Goal: Task Accomplishment & Management: Complete application form

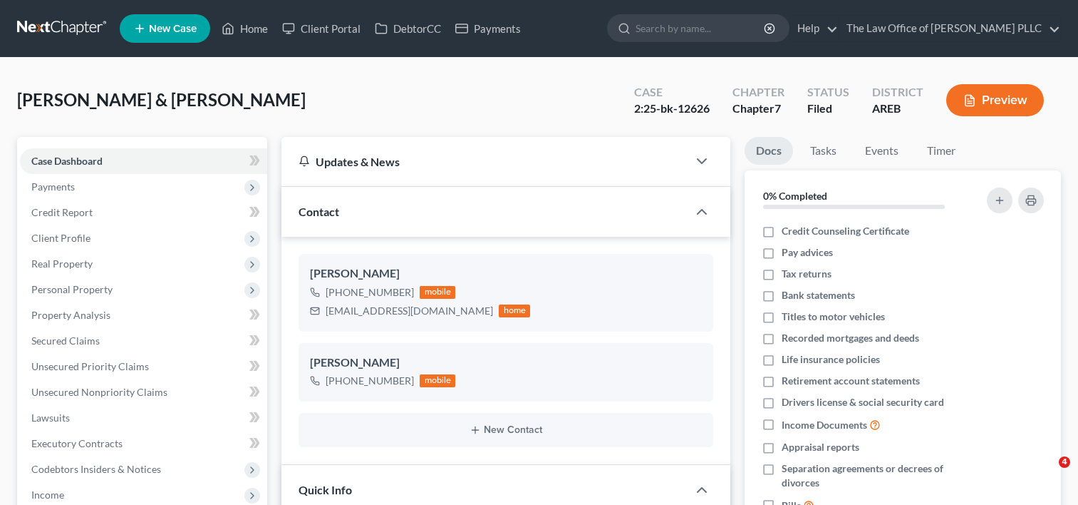
select select "6"
select select "0"
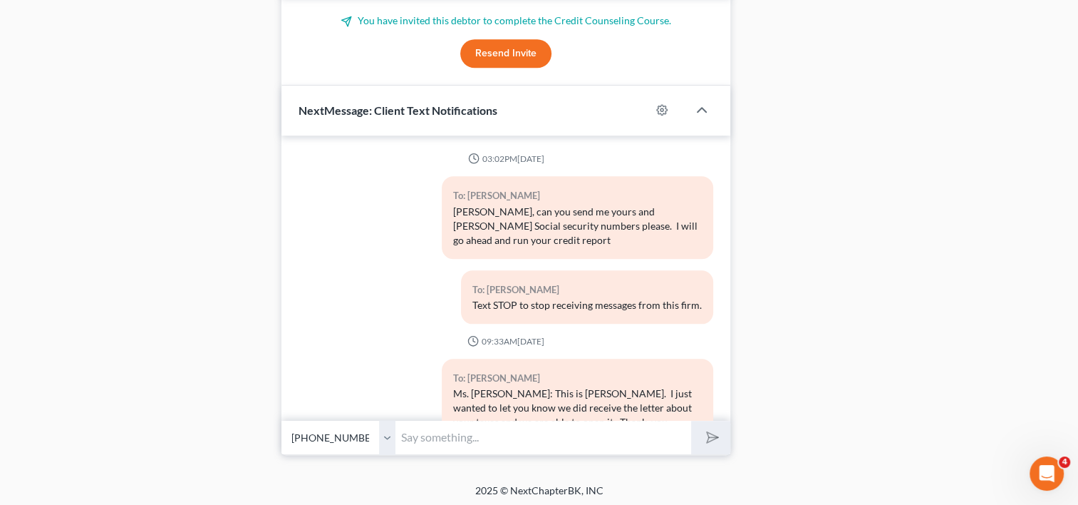
click at [502, 432] on input "text" at bounding box center [544, 437] width 296 height 35
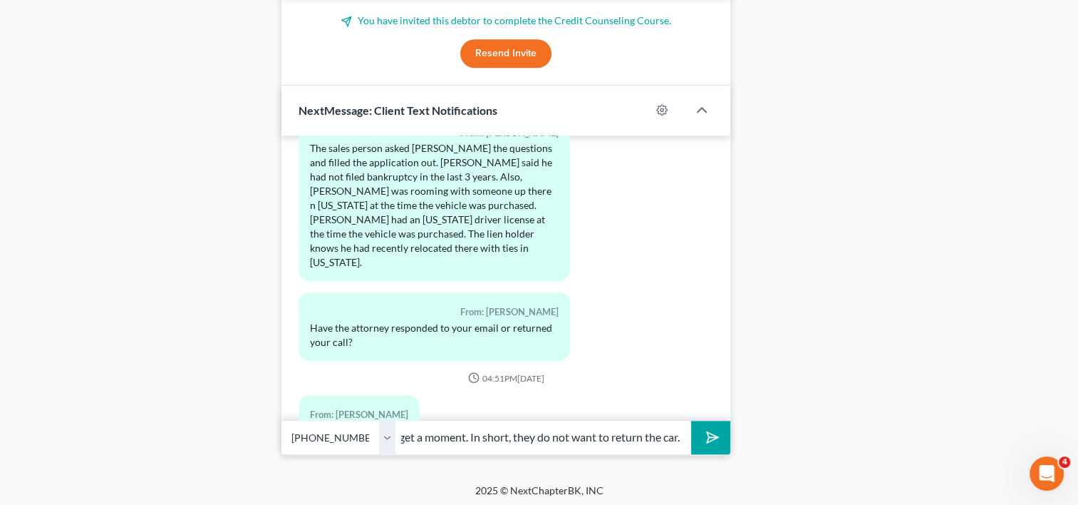
scroll to position [0, 153]
type input "Yes. We will call you when we get a moment. In short, they do not want to retur…"
click at [708, 430] on icon "submit" at bounding box center [710, 437] width 20 height 20
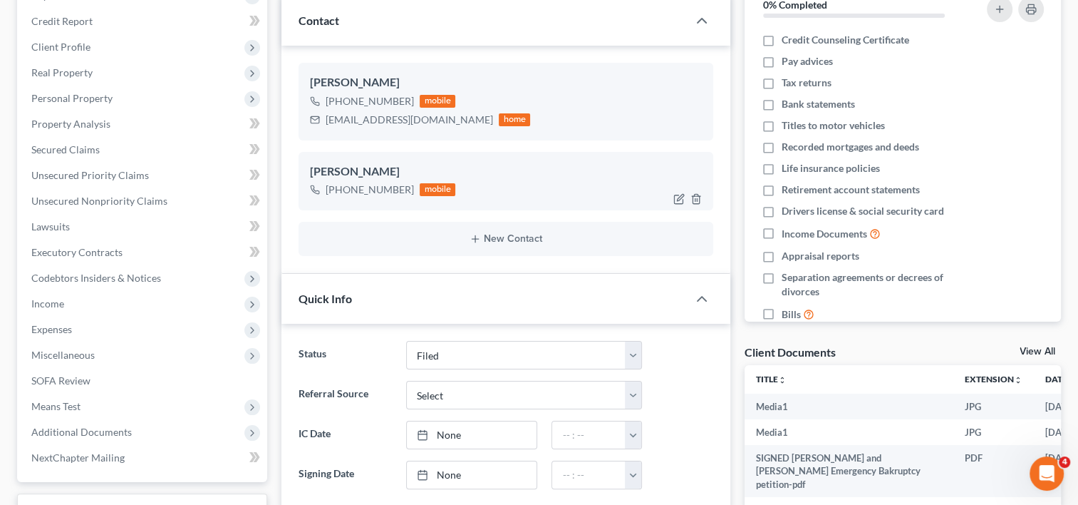
scroll to position [0, 0]
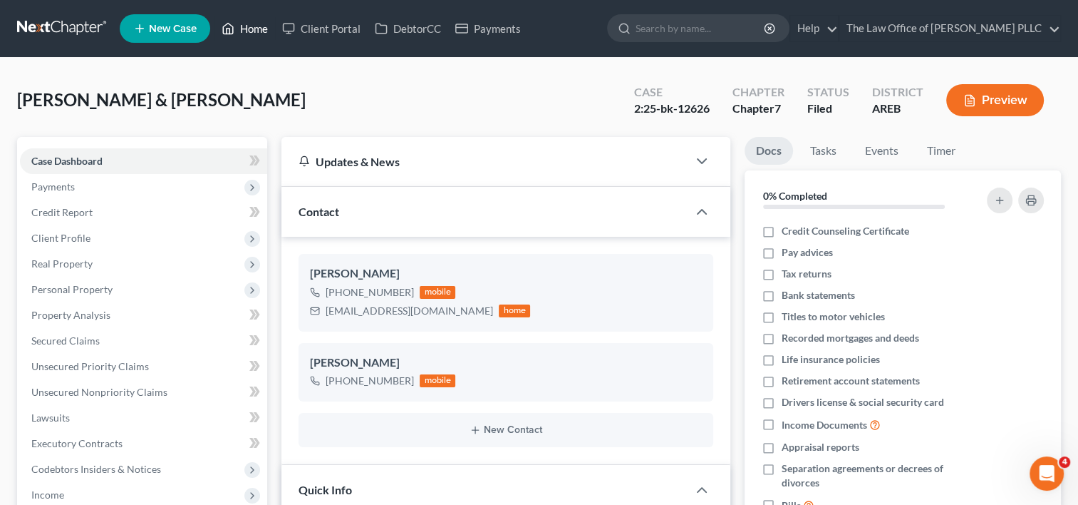
click at [252, 29] on link "Home" at bounding box center [245, 29] width 61 height 26
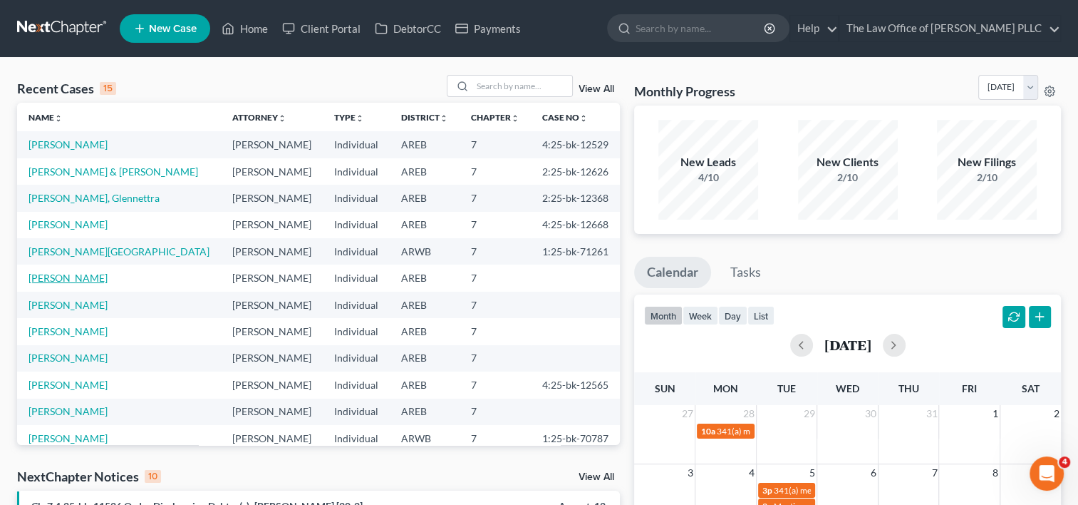
click at [62, 278] on link "[PERSON_NAME]" at bounding box center [68, 278] width 79 height 12
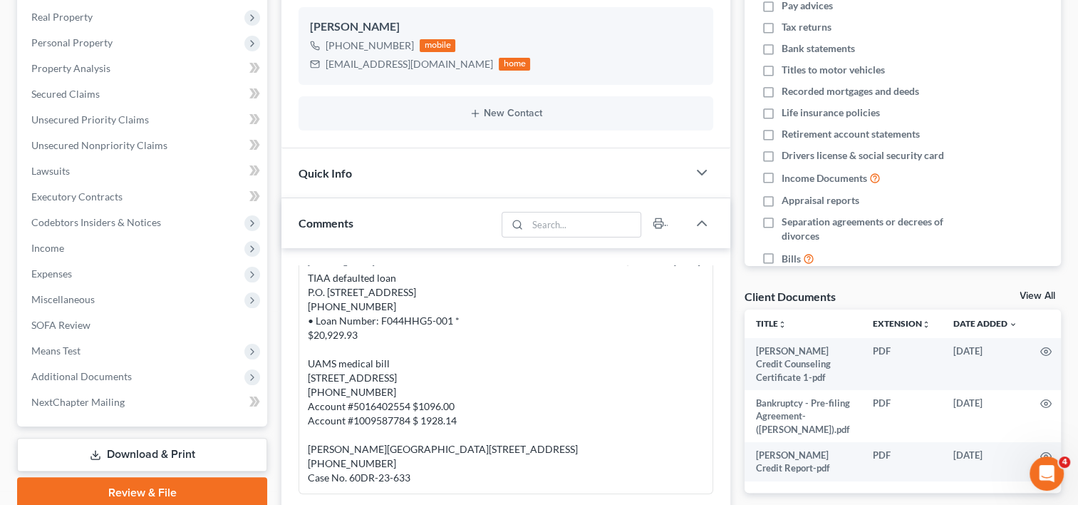
scroll to position [444, 0]
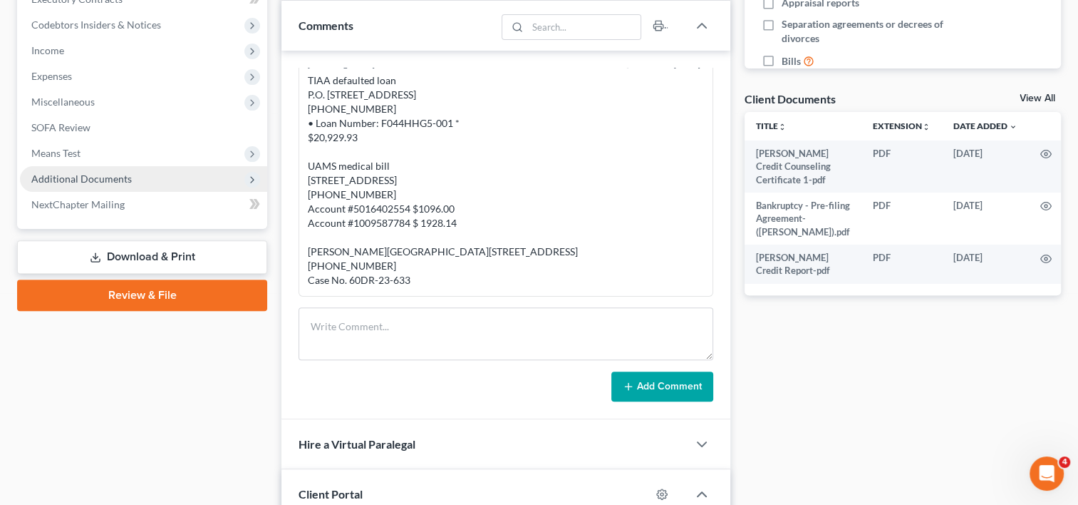
click at [159, 182] on span "Additional Documents" at bounding box center [143, 179] width 247 height 26
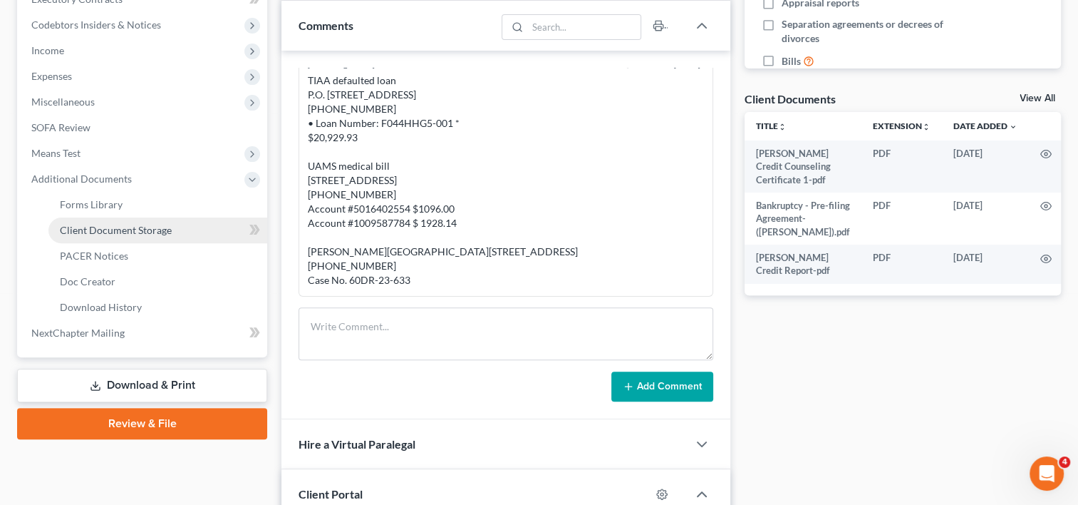
click at [124, 228] on span "Client Document Storage" at bounding box center [116, 230] width 112 height 12
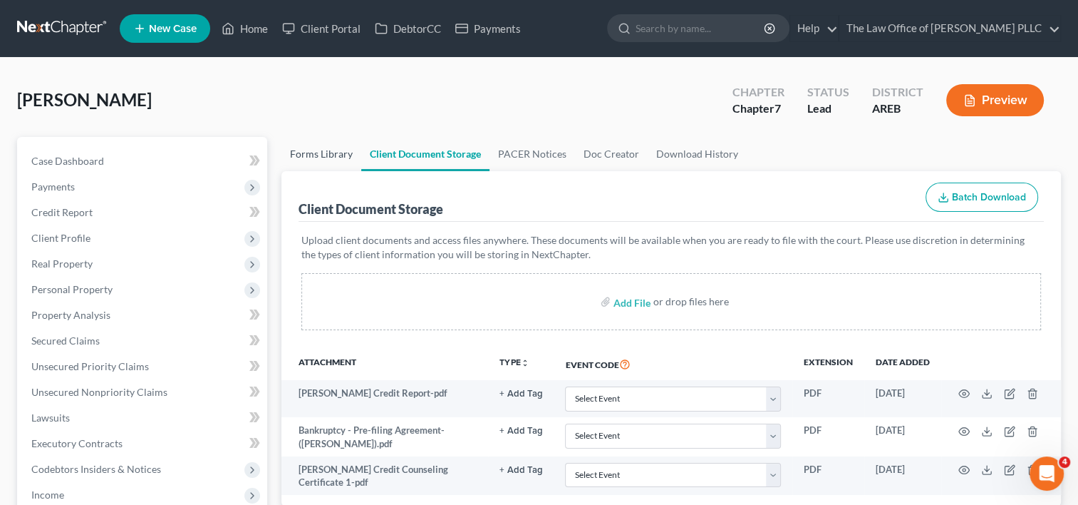
click at [339, 148] on link "Forms Library" at bounding box center [322, 154] width 80 height 34
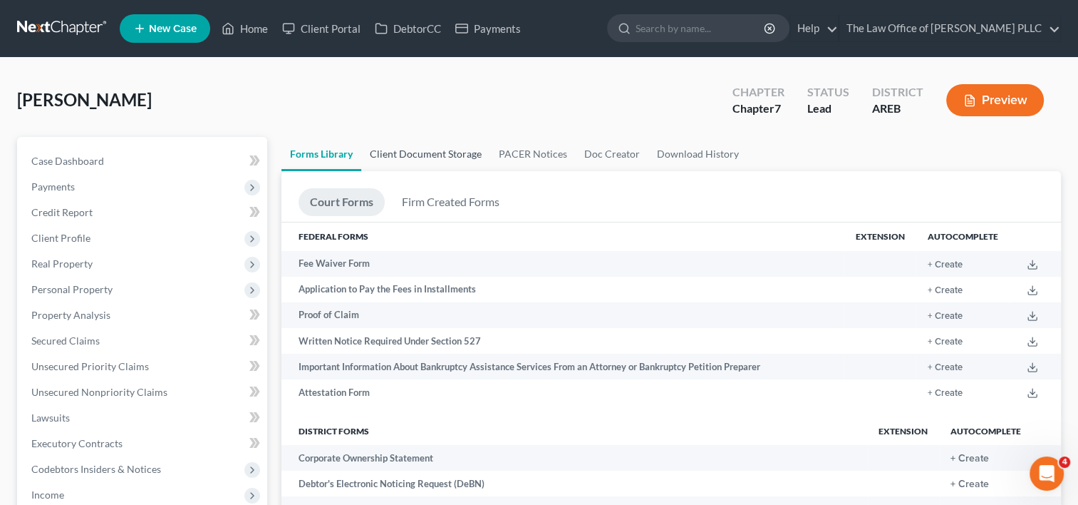
click at [441, 152] on link "Client Document Storage" at bounding box center [425, 154] width 129 height 34
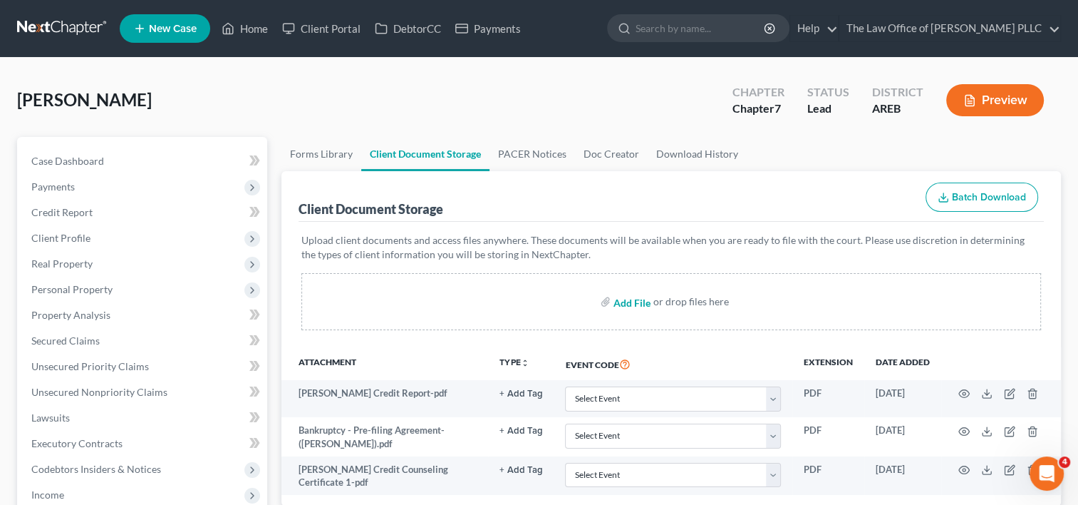
click at [628, 299] on input "file" at bounding box center [631, 302] width 34 height 26
type input "C:\fakepath\[PERSON_NAME] prefiling certificate.pdf"
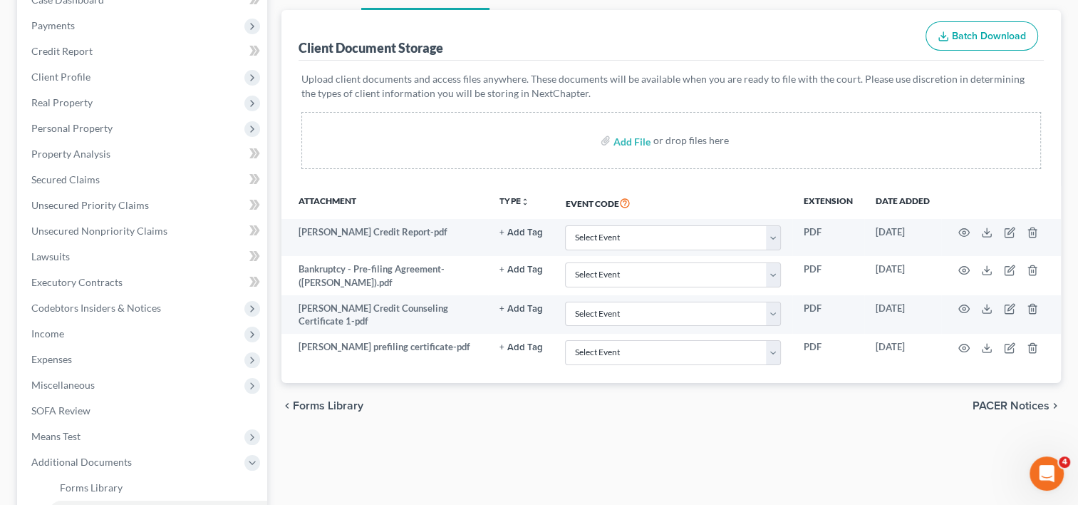
scroll to position [162, 0]
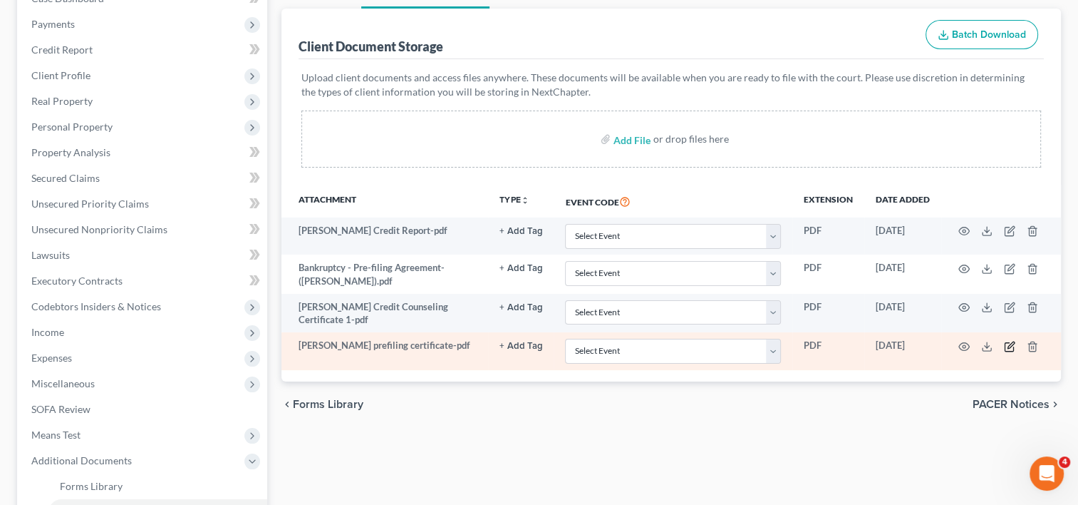
click at [1011, 345] on icon "button" at bounding box center [1011, 344] width 6 height 6
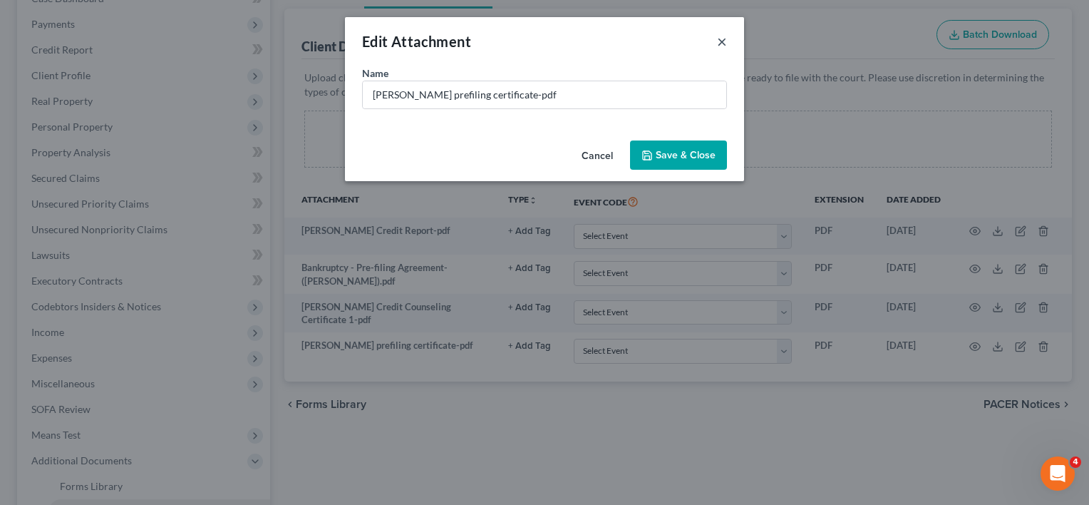
click at [723, 41] on button "×" at bounding box center [722, 41] width 10 height 17
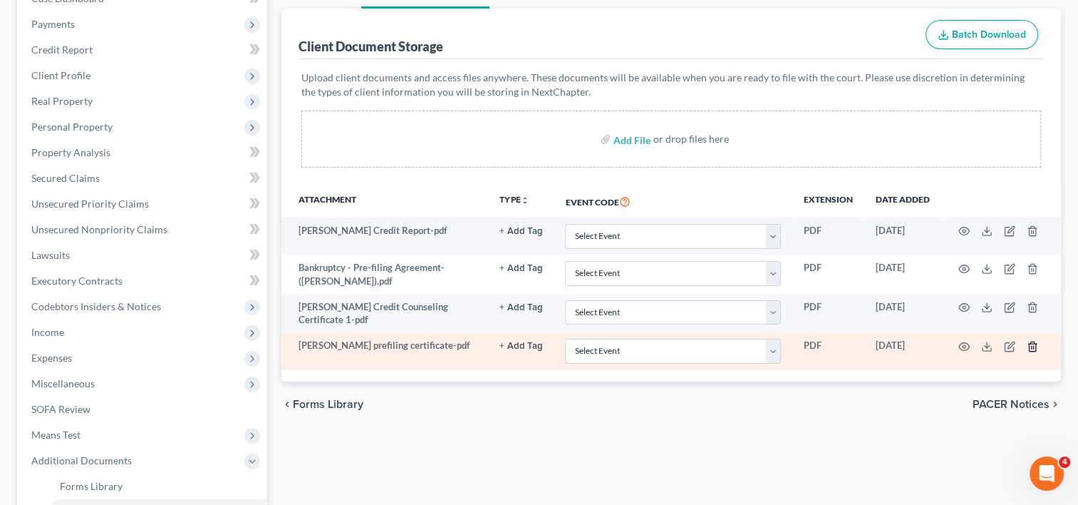
click at [1033, 344] on icon "button" at bounding box center [1032, 346] width 11 height 11
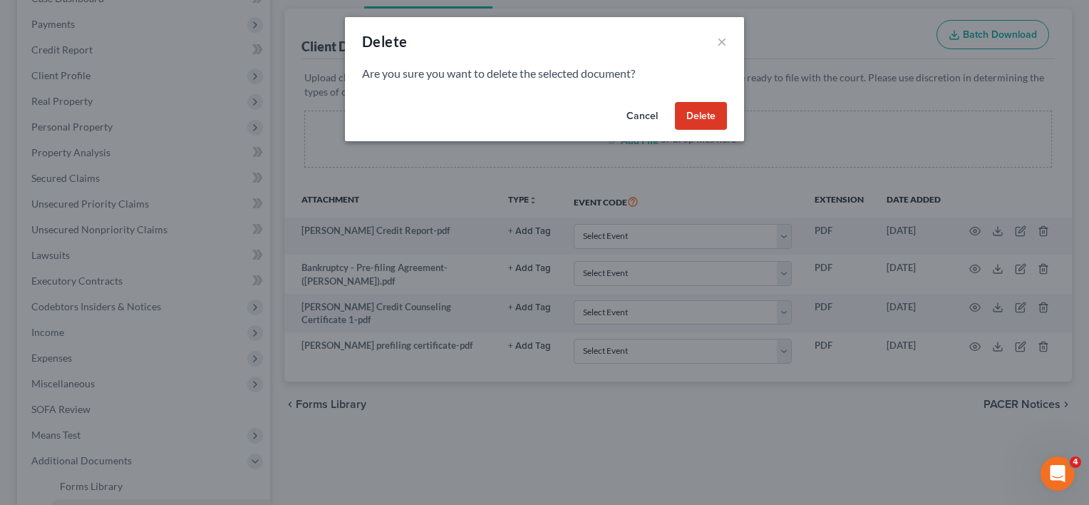
click at [703, 110] on button "Delete" at bounding box center [701, 116] width 52 height 29
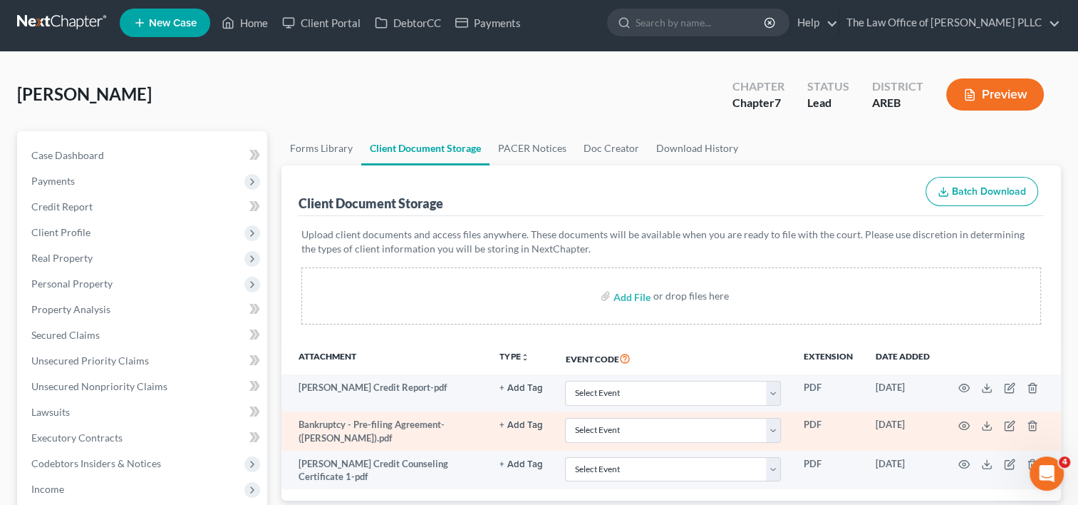
scroll to position [0, 0]
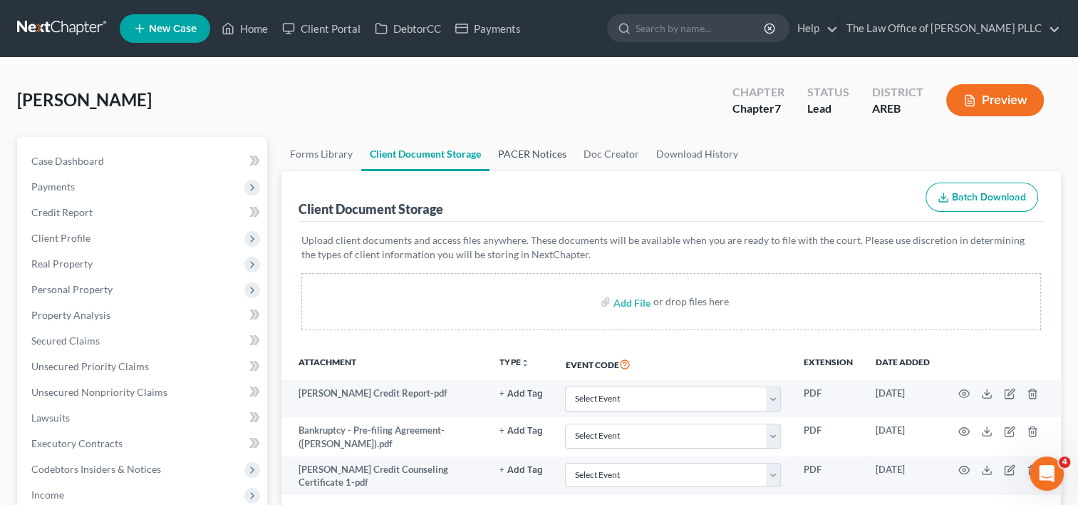
click at [525, 150] on link "PACER Notices" at bounding box center [533, 154] width 86 height 34
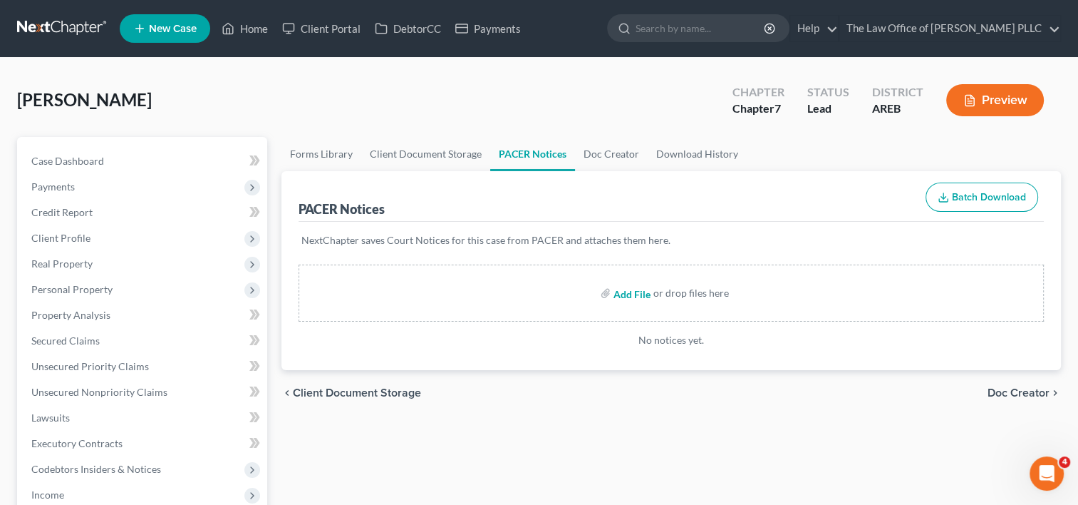
click at [625, 294] on input "file" at bounding box center [631, 293] width 34 height 26
type input "C:\fakepath\[PERSON_NAME] prefiling certificate.pdf"
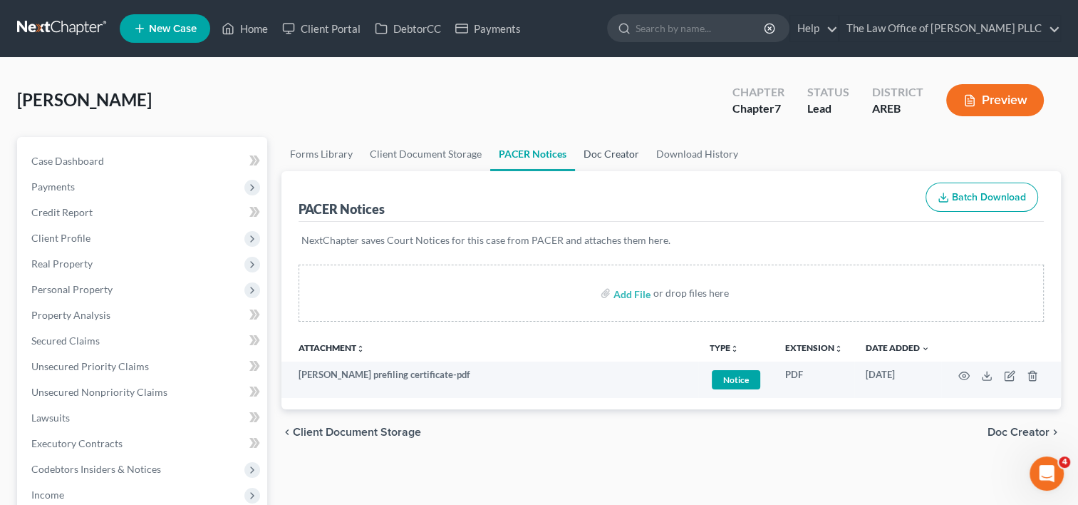
click at [597, 164] on link "Doc Creator" at bounding box center [611, 154] width 73 height 34
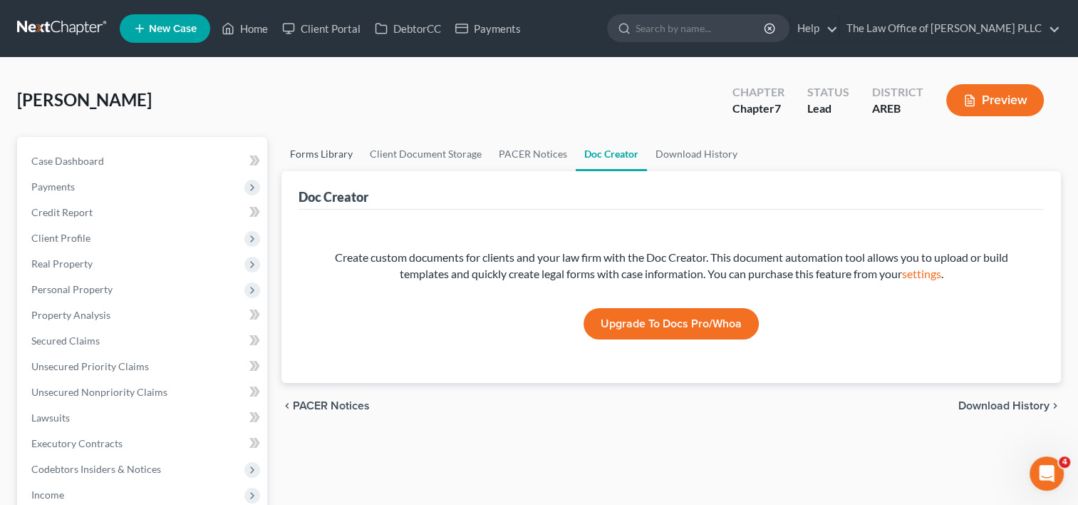
click at [330, 158] on link "Forms Library" at bounding box center [322, 154] width 80 height 34
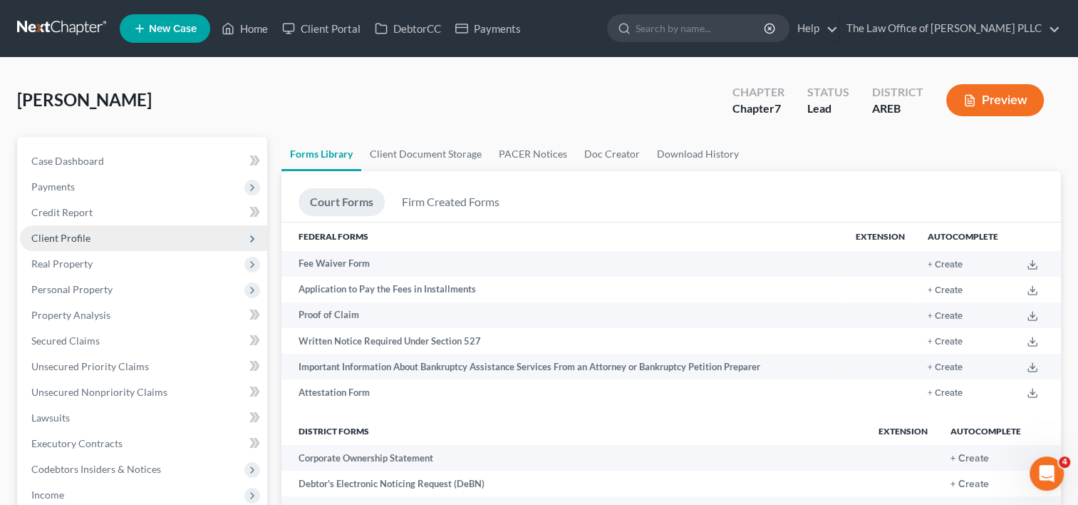
click at [82, 234] on span "Client Profile" at bounding box center [60, 238] width 59 height 12
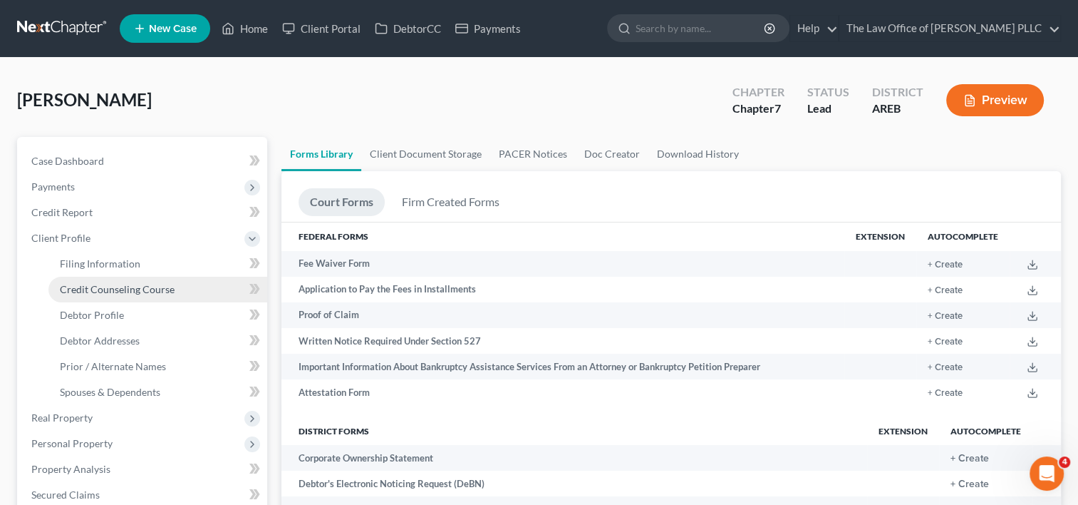
click at [111, 285] on span "Credit Counseling Course" at bounding box center [117, 289] width 115 height 12
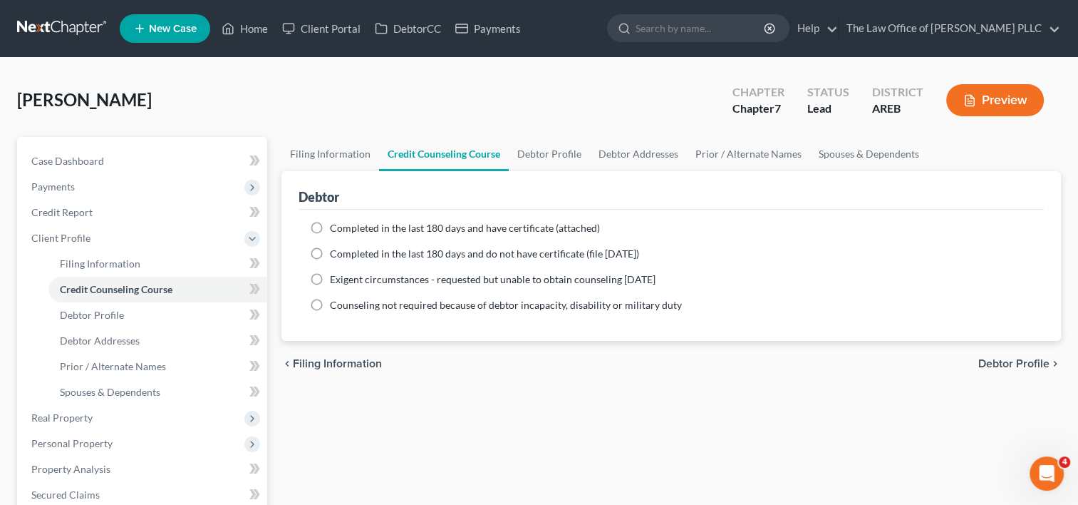
click at [330, 227] on label "Completed in the last 180 days and have certificate (attached)" at bounding box center [465, 228] width 270 height 14
click at [336, 227] on input "Completed in the last 180 days and have certificate (attached)" at bounding box center [340, 225] width 9 height 9
radio input "true"
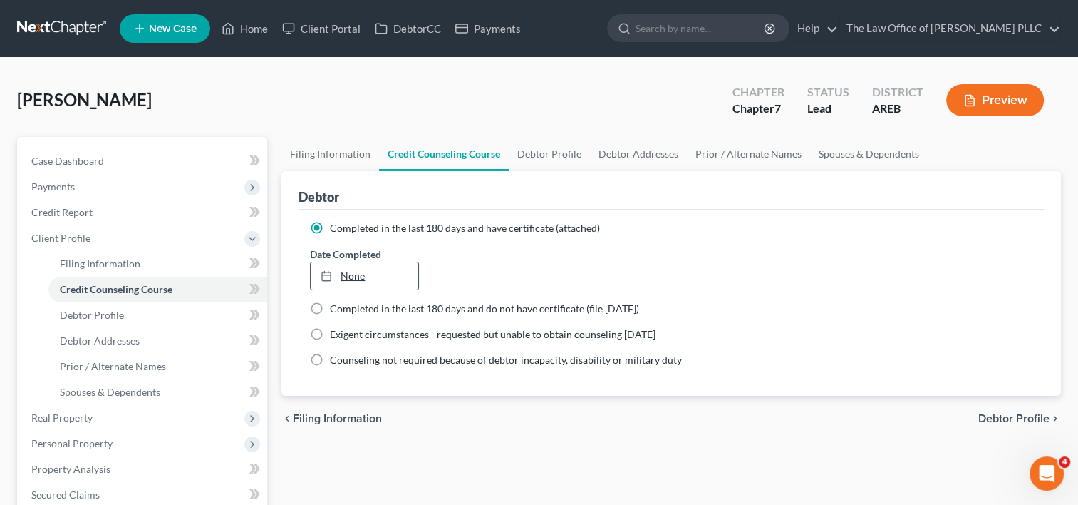
click at [361, 280] on link "None" at bounding box center [364, 275] width 107 height 27
type input "[DATE]"
click at [403, 272] on link "[DATE]" at bounding box center [364, 275] width 107 height 27
click at [574, 258] on div "Date Completed [DATE] close Date [DATE] Time 12:00 AM chevron_left [DATE] chevr…" at bounding box center [671, 268] width 737 height 43
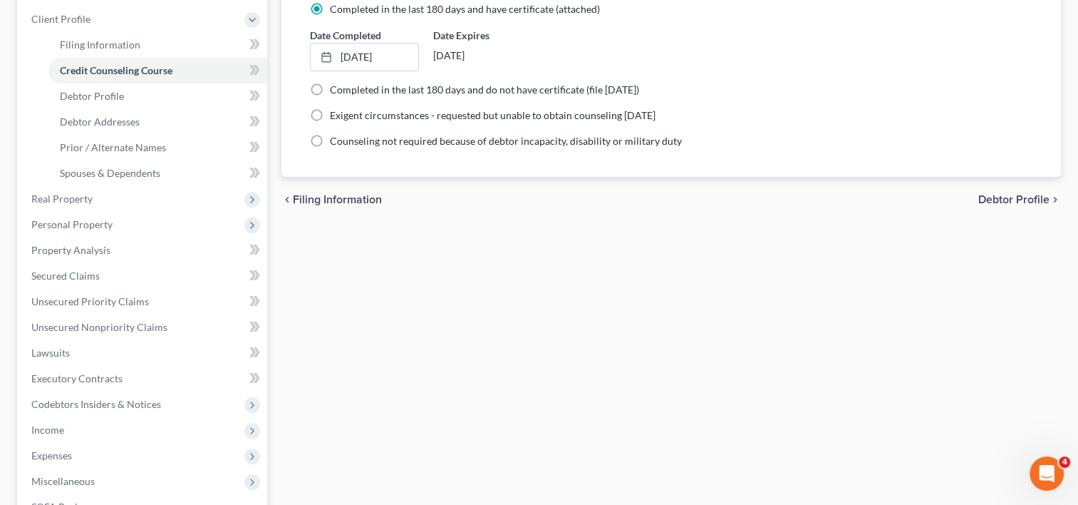
scroll to position [230, 0]
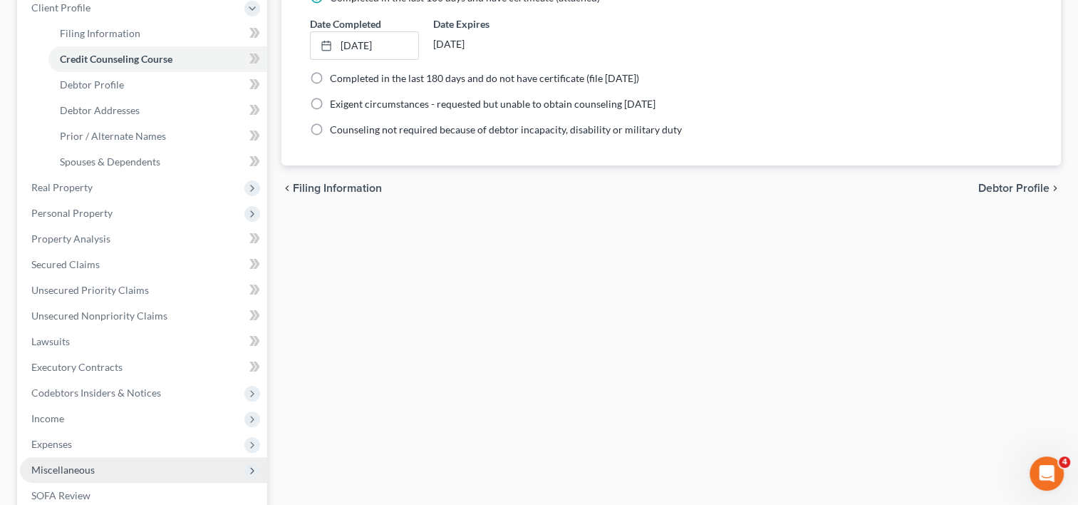
click at [248, 469] on icon at bounding box center [252, 470] width 11 height 11
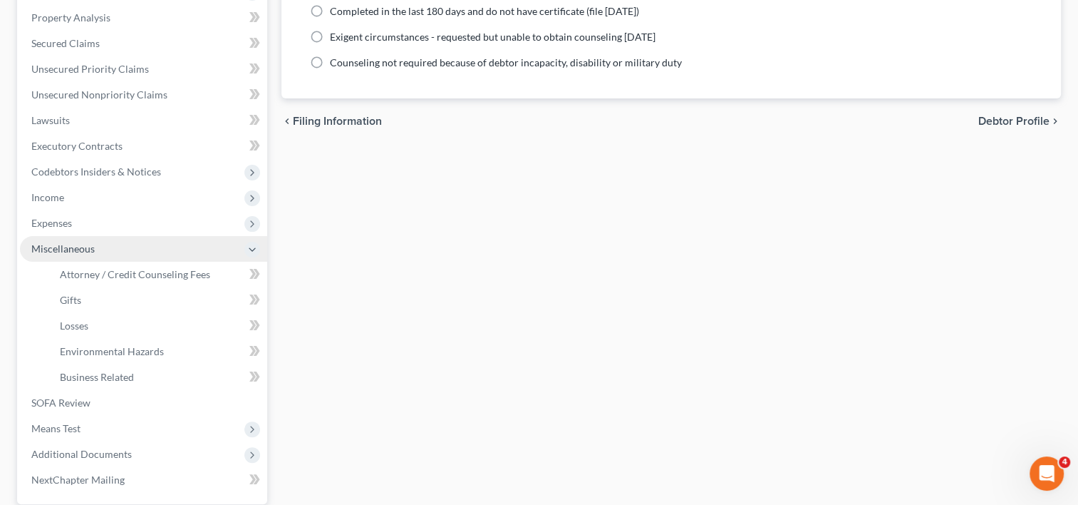
scroll to position [298, 0]
click at [177, 274] on span "Attorney / Credit Counseling Fees" at bounding box center [135, 273] width 150 height 12
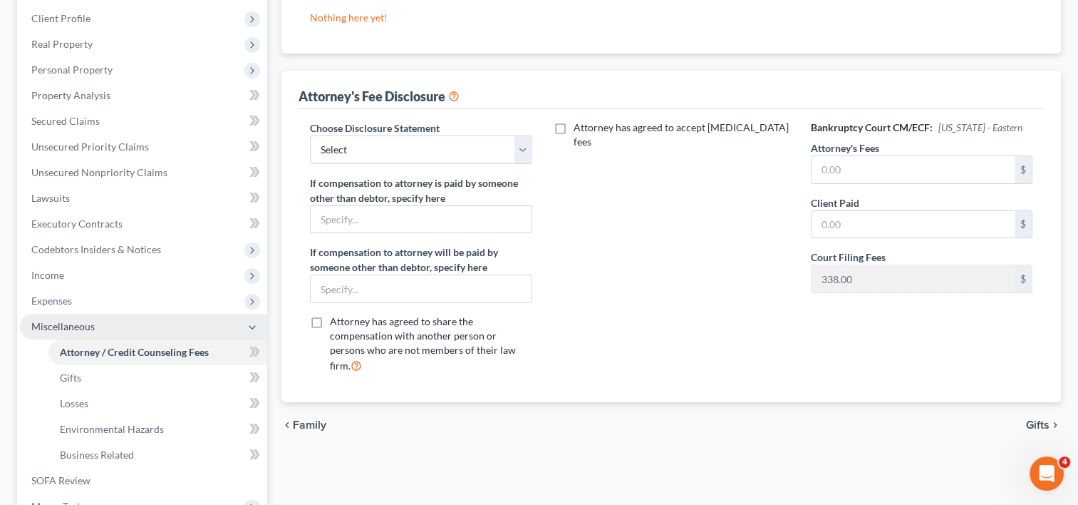
scroll to position [393, 0]
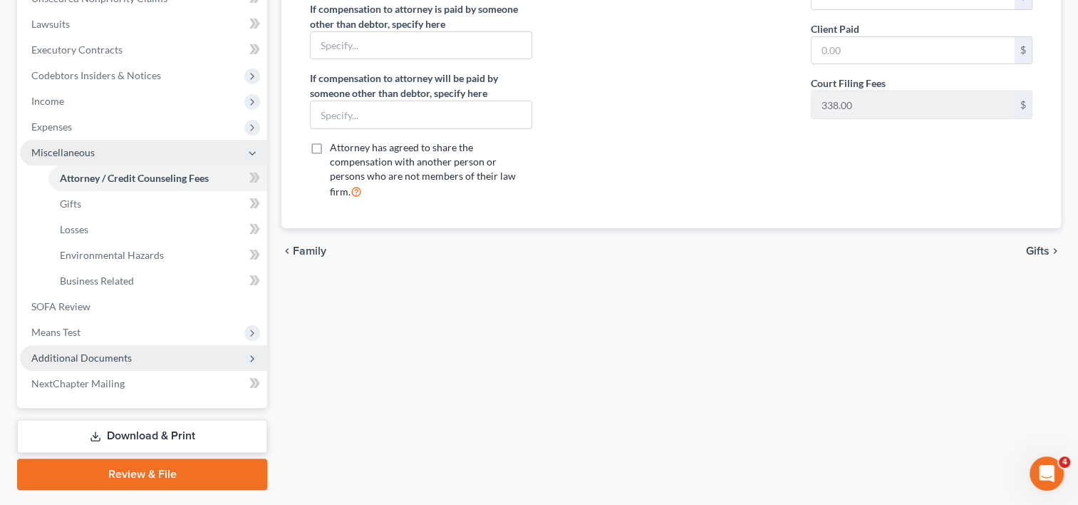
click at [91, 358] on span "Additional Documents" at bounding box center [81, 357] width 100 height 12
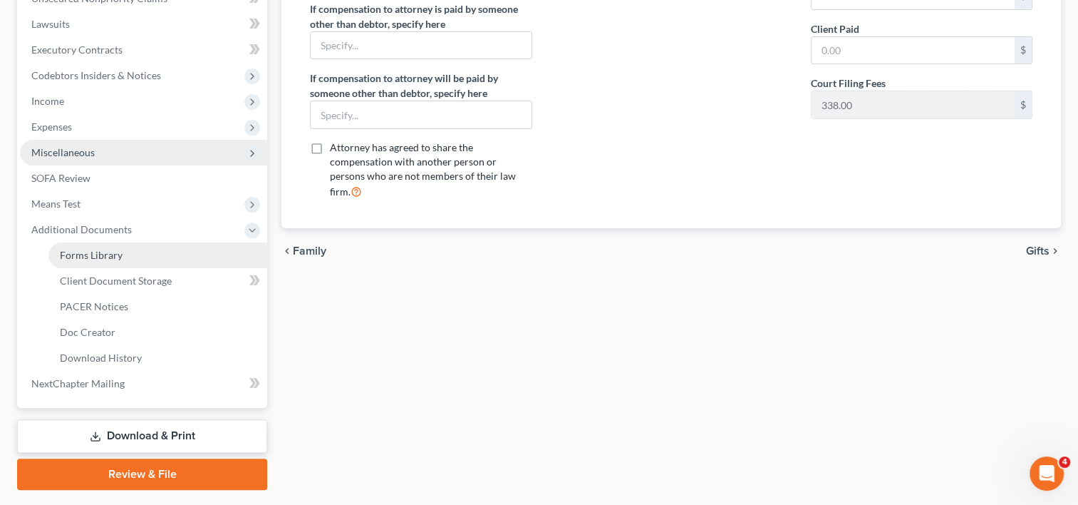
click at [118, 256] on span "Forms Library" at bounding box center [91, 255] width 63 height 12
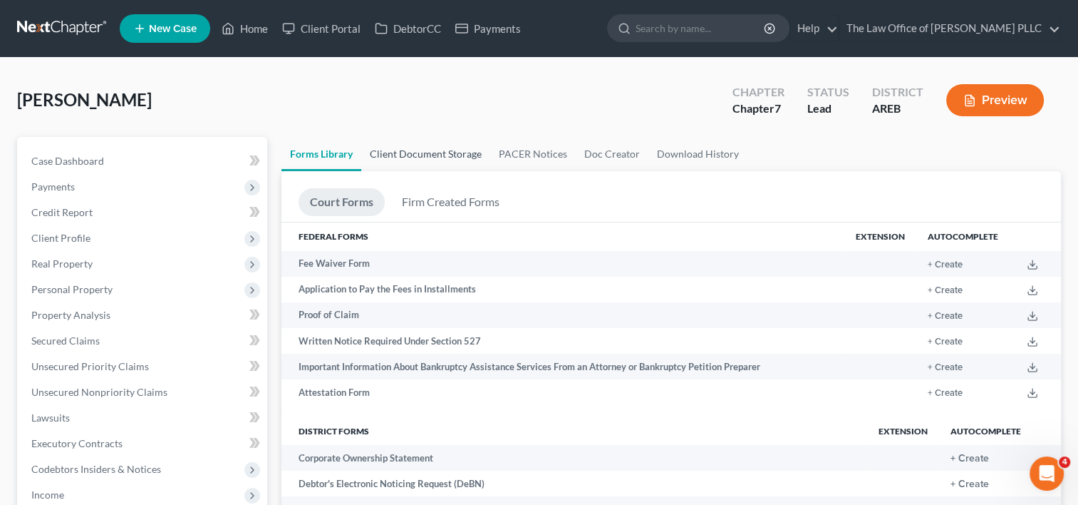
click at [448, 150] on link "Client Document Storage" at bounding box center [425, 154] width 129 height 34
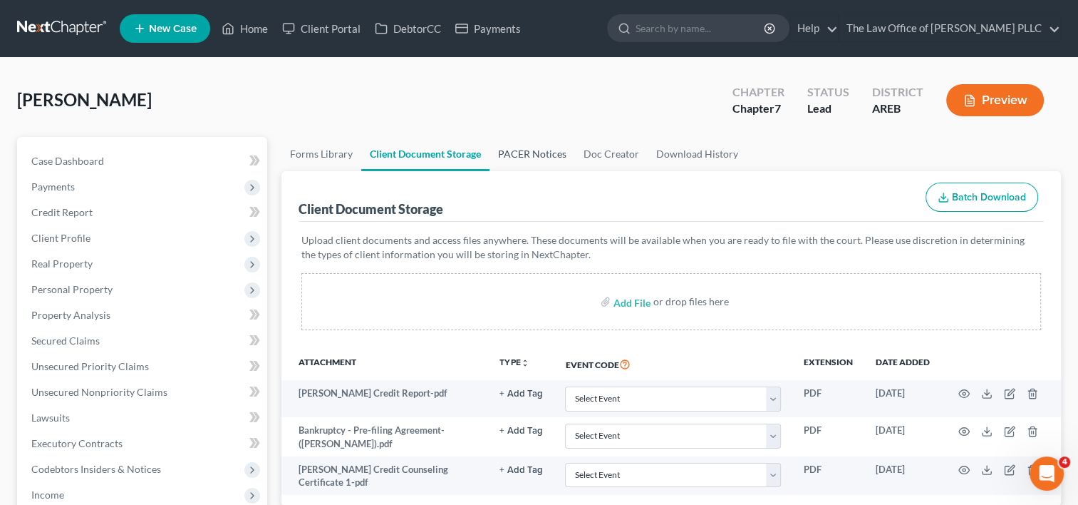
click at [520, 153] on link "PACER Notices" at bounding box center [533, 154] width 86 height 34
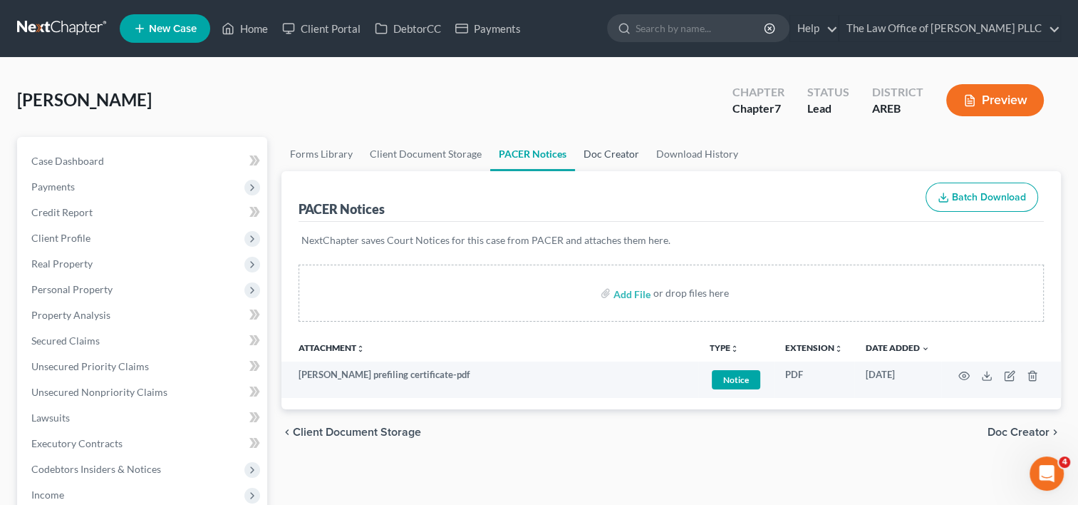
click at [611, 151] on link "Doc Creator" at bounding box center [611, 154] width 73 height 34
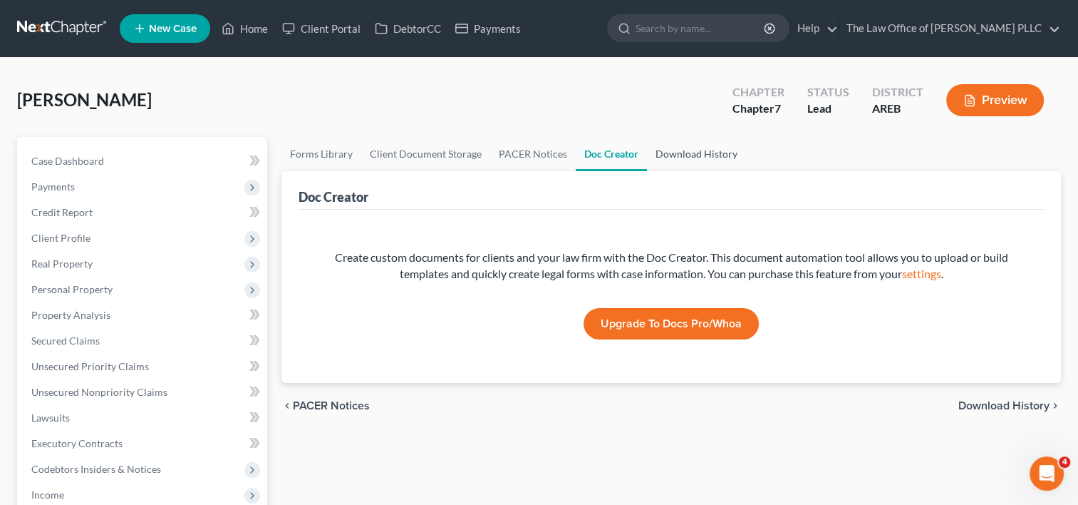
click at [701, 154] on link "Download History" at bounding box center [696, 154] width 99 height 34
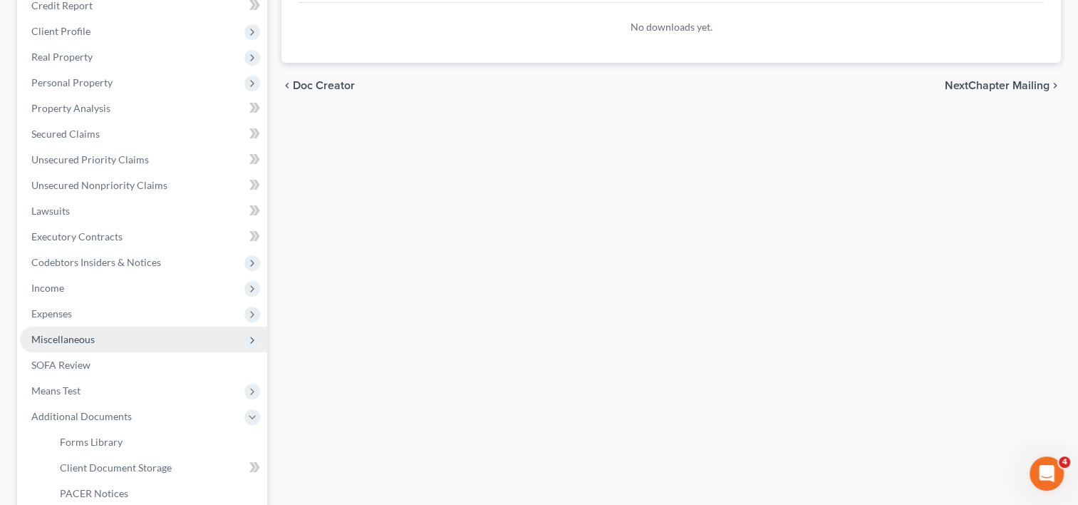
scroll to position [431, 0]
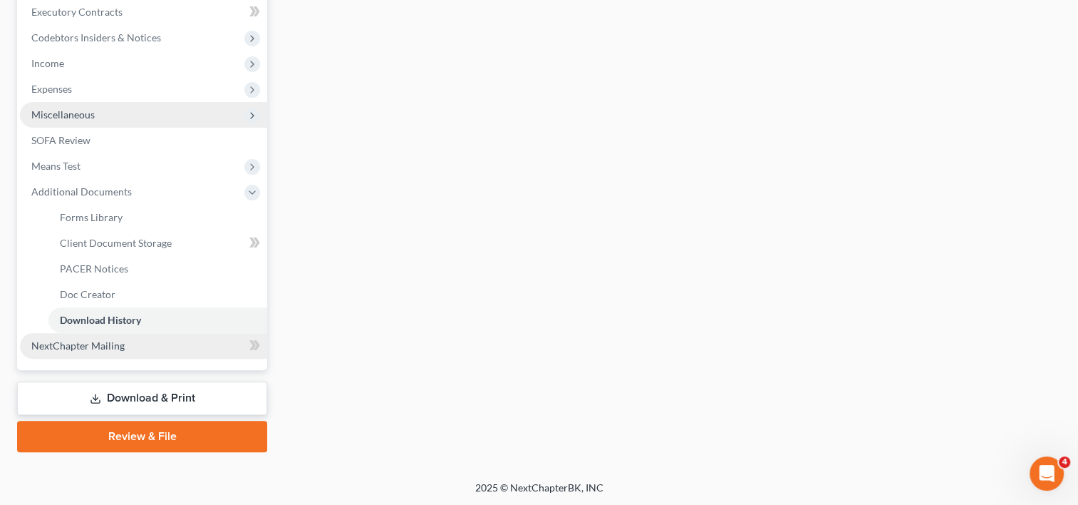
click at [101, 349] on span "NextChapter Mailing" at bounding box center [77, 345] width 93 height 12
